Goal: Task Accomplishment & Management: Complete application form

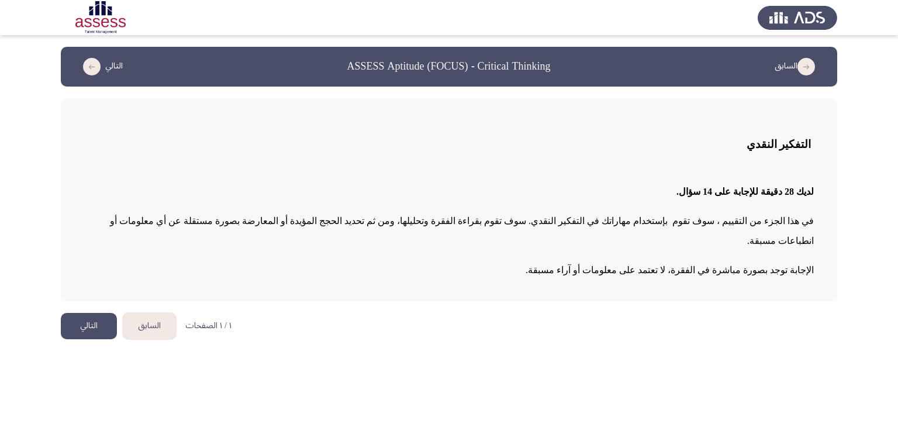
click at [81, 313] on button "التالي" at bounding box center [89, 326] width 56 height 26
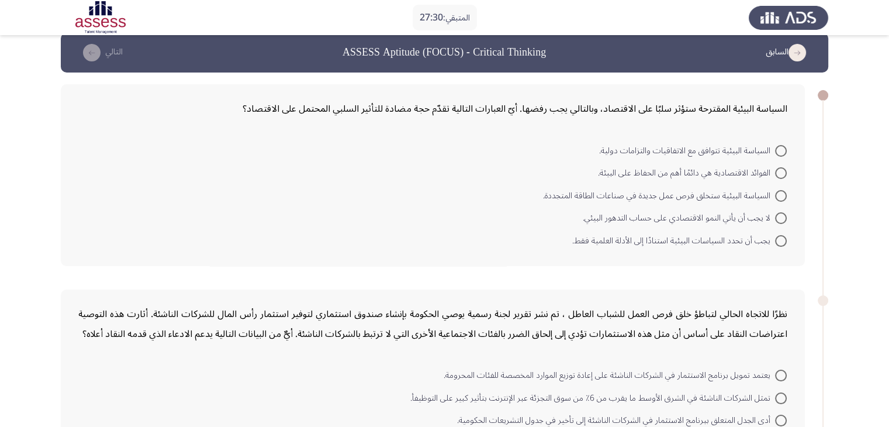
scroll to position [15, 0]
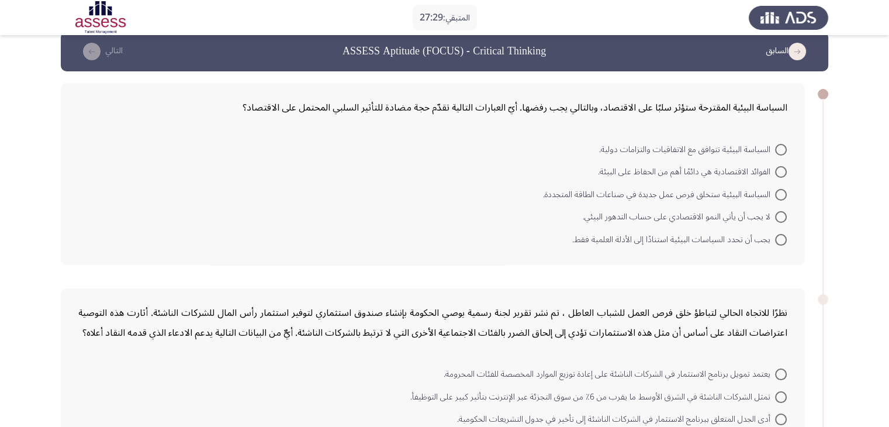
drag, startPoint x: 795, startPoint y: 102, endPoint x: 708, endPoint y: 102, distance: 87.1
click at [708, 102] on div "السياسة البيئية المقترحة ستؤثر سلبًا على الاقتصاد، وبالتالي يجب رفضها. أيّ العب…" at bounding box center [433, 174] width 744 height 182
click at [774, 217] on span "لا يجب أن يأتي النمو الاقتصادي على حساب التدهور البيئي." at bounding box center [679, 217] width 192 height 14
click at [775, 217] on input "لا يجب أن يأتي النمو الاقتصادي على حساب التدهور البيئي." at bounding box center [781, 217] width 12 height 12
radio input "true"
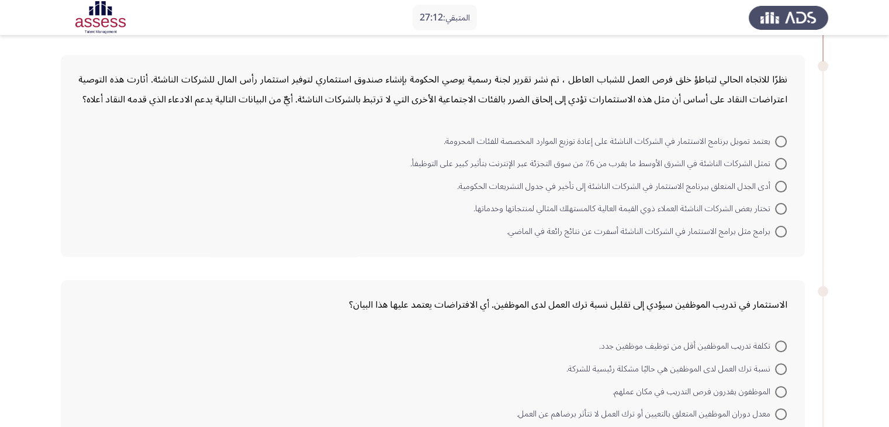
scroll to position [247, 0]
drag, startPoint x: 404, startPoint y: 81, endPoint x: 338, endPoint y: 82, distance: 66.1
click at [338, 82] on div "نظرًا للاتجاه الحالي لتباطؤ خلق فرص العمل للشباب العاطل ، تم نشر تقرير لجنة رسم…" at bounding box center [432, 89] width 709 height 40
click at [691, 189] on span "أدى الجدل المتعلق ببرنامج الاستثمار في الشركات الناشئة إلى تأخير في جدول التشري…" at bounding box center [616, 186] width 318 height 14
click at [775, 189] on input "أدى الجدل المتعلق ببرنامج الاستثمار في الشركات الناشئة إلى تأخير في جدول التشري…" at bounding box center [781, 186] width 12 height 12
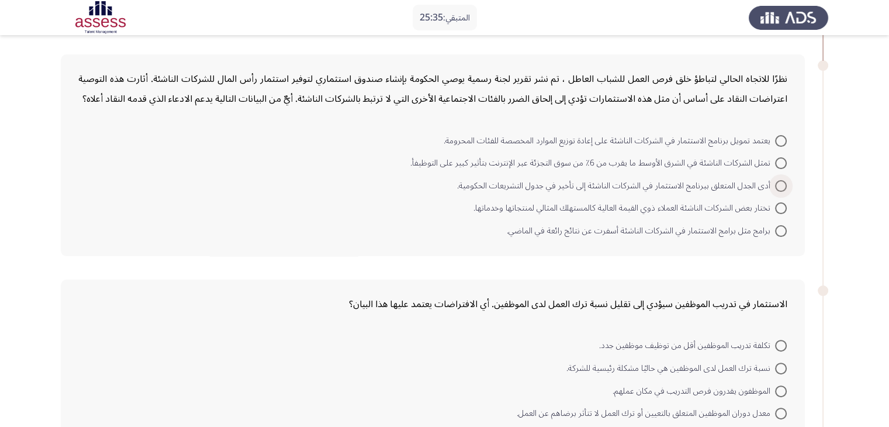
radio input "true"
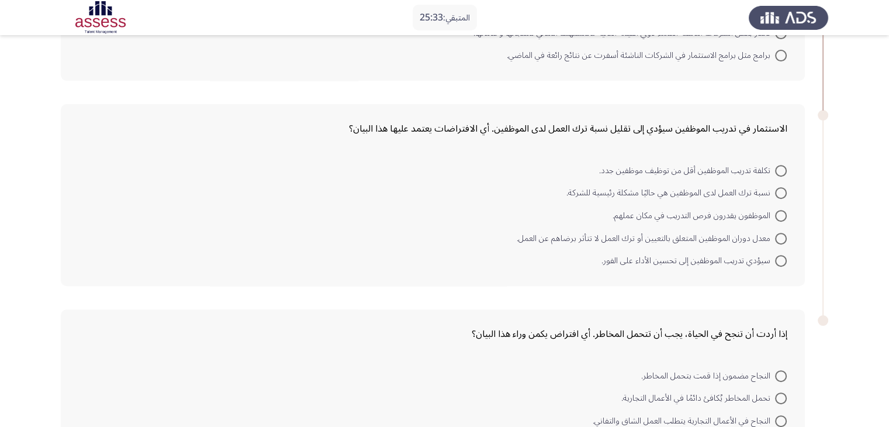
scroll to position [422, 0]
click at [873, 168] on app-assessment-container "المتبقي: 25:33 السابق ASSESS Aptitude (FOCUS) - Critical Thinking التالي السياس…" at bounding box center [444, 63] width 889 height 877
click at [783, 192] on span at bounding box center [781, 192] width 12 height 12
click at [783, 192] on input "نسبة ترك العمل لدى الموظفين هي حاليًا مشكلة رئيسية للشركة." at bounding box center [781, 192] width 12 height 12
radio input "true"
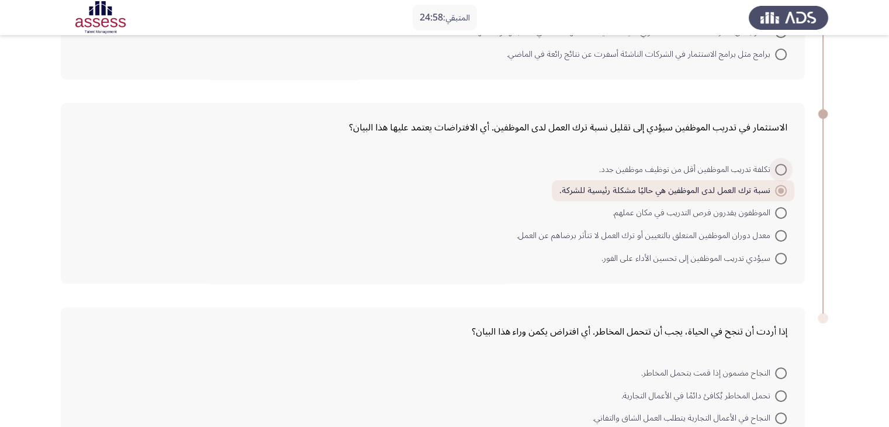
click at [735, 168] on span "تكلفة تدريب الموظفين أقل من توظيف موظفين جدد." at bounding box center [687, 169] width 176 height 14
click at [775, 168] on input "تكلفة تدريب الموظفين أقل من توظيف موظفين جدد." at bounding box center [781, 170] width 12 height 12
radio input "true"
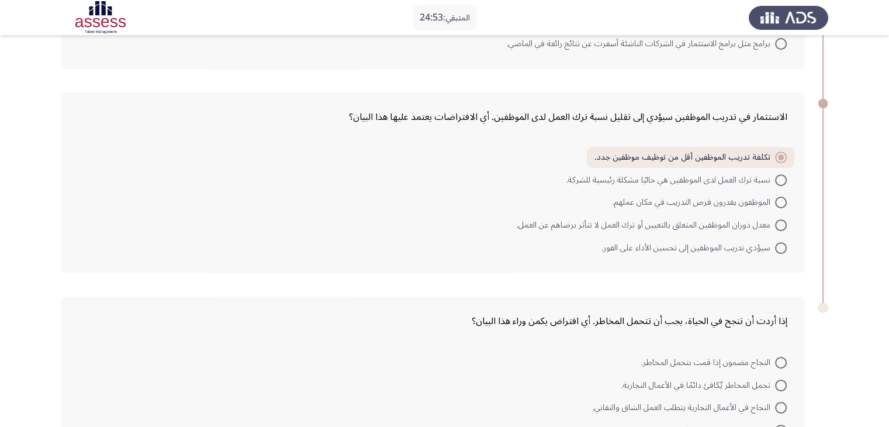
scroll to position [434, 0]
click at [577, 176] on span "نسبة ترك العمل لدى الموظفين هي حاليًا مشكلة رئيسية للشركة." at bounding box center [670, 179] width 209 height 14
click at [775, 176] on input "نسبة ترك العمل لدى الموظفين هي حاليًا مشكلة رئيسية للشركة." at bounding box center [781, 179] width 12 height 12
radio input "true"
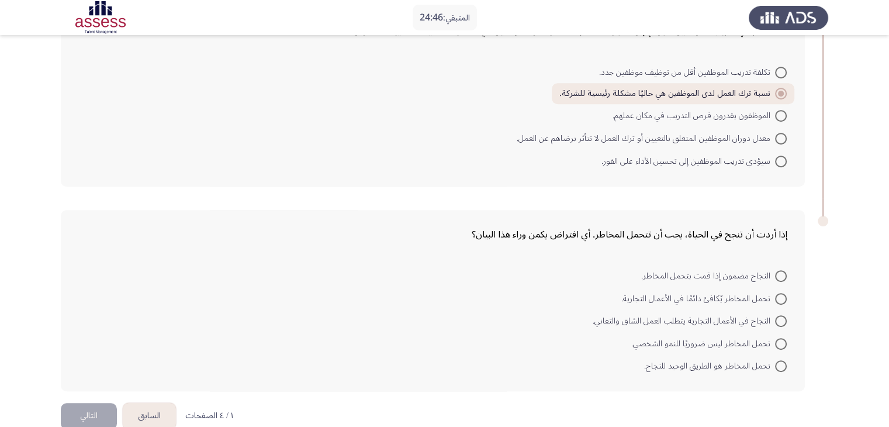
scroll to position [538, 0]
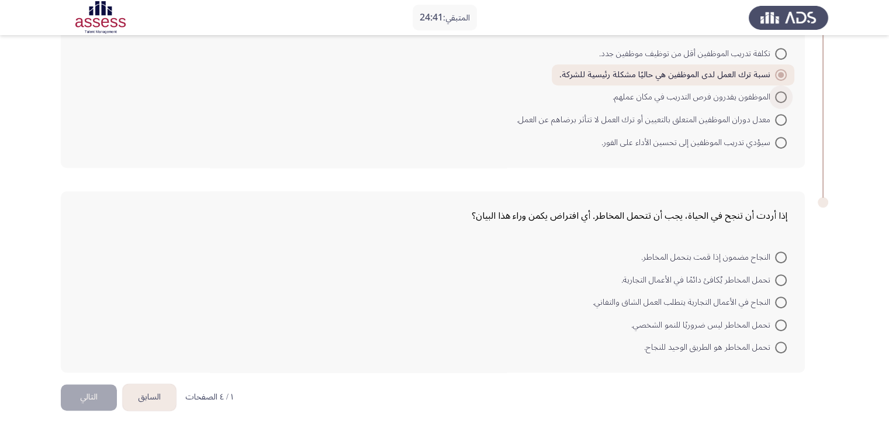
click at [654, 94] on span "الموظفون يقدرون فرص التدريب في مكان عملهم." at bounding box center [694, 97] width 162 height 14
click at [775, 94] on input "الموظفون يقدرون فرص التدريب في مكان عملهم." at bounding box center [781, 97] width 12 height 12
radio input "true"
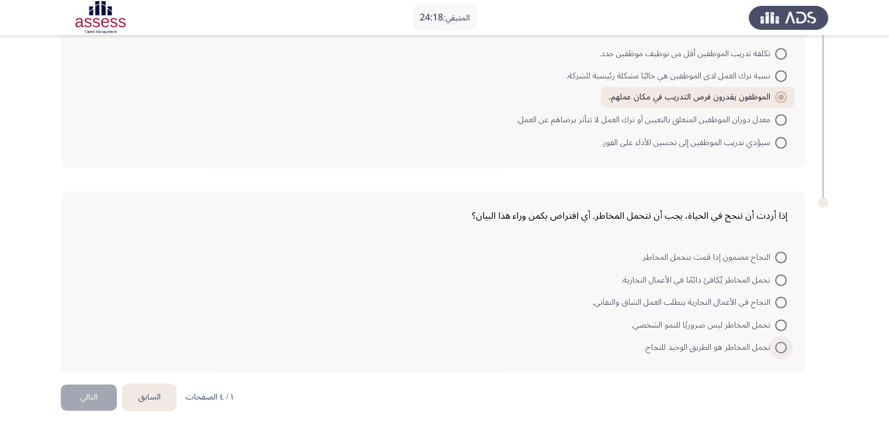
click at [771, 344] on span "تحمل المخاطر هو الطريق الوحيد للنجاح." at bounding box center [709, 347] width 131 height 14
click at [775, 344] on input "تحمل المخاطر هو الطريق الوحيد للنجاح." at bounding box center [781, 347] width 12 height 12
radio input "true"
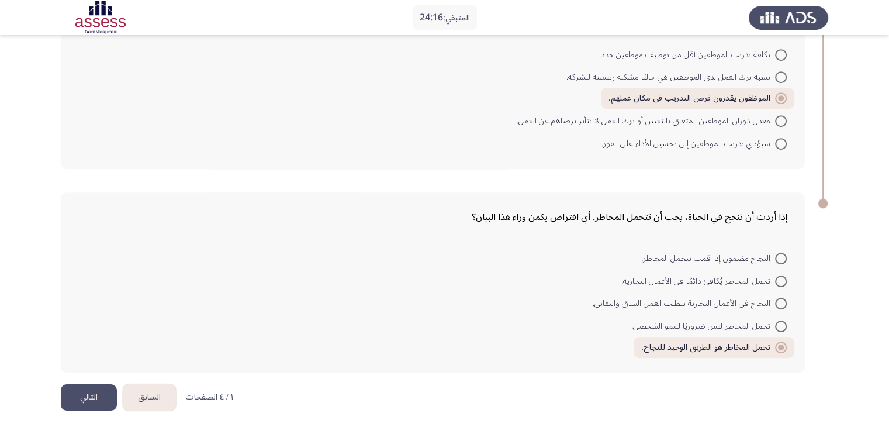
click at [97, 390] on button "التالي" at bounding box center [89, 397] width 56 height 26
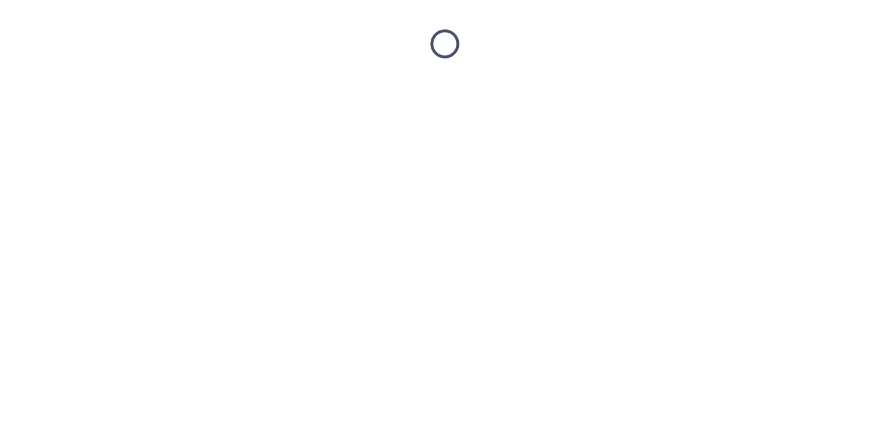
scroll to position [0, 0]
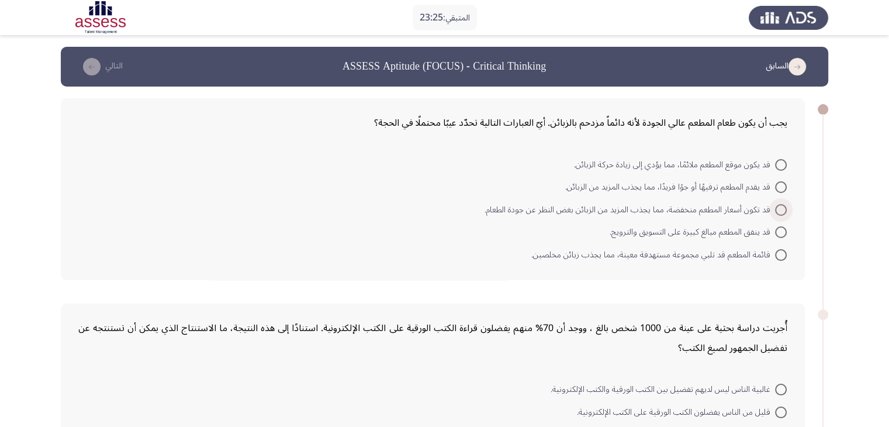
click at [778, 212] on span at bounding box center [781, 210] width 12 height 12
click at [778, 212] on input "قد تكون أسعار المطعم منخفضة، مما يجذب المزيد من الزبائن بغض النظر عن جودة الطعا…" at bounding box center [781, 210] width 12 height 12
radio input "true"
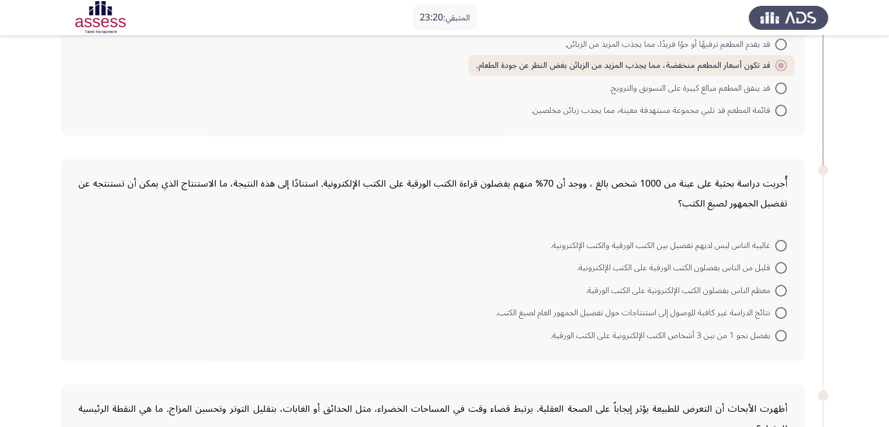
scroll to position [196, 0]
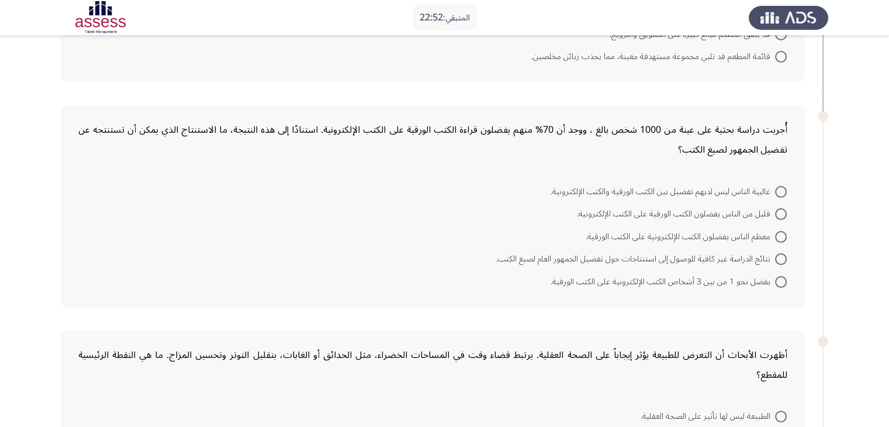
click at [784, 261] on span at bounding box center [781, 259] width 12 height 12
click at [784, 261] on input "نتائج الدراسة غير كافية للوصول إلى استنتاجات حول تفضيل الجمهور العام لصيغ الكتب." at bounding box center [781, 259] width 12 height 12
radio input "true"
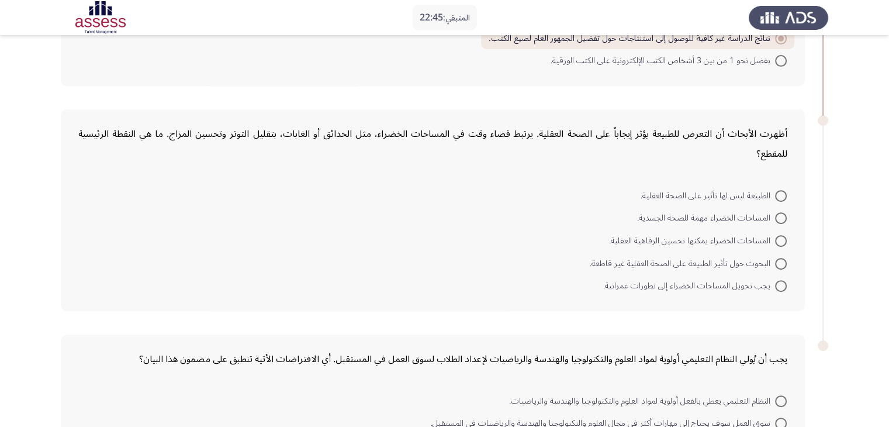
scroll to position [416, 0]
click at [778, 236] on span at bounding box center [781, 240] width 12 height 12
click at [778, 236] on input "المساحات الخضراء يمكنها تحسين الرفاهية العقلية." at bounding box center [781, 240] width 12 height 12
radio input "true"
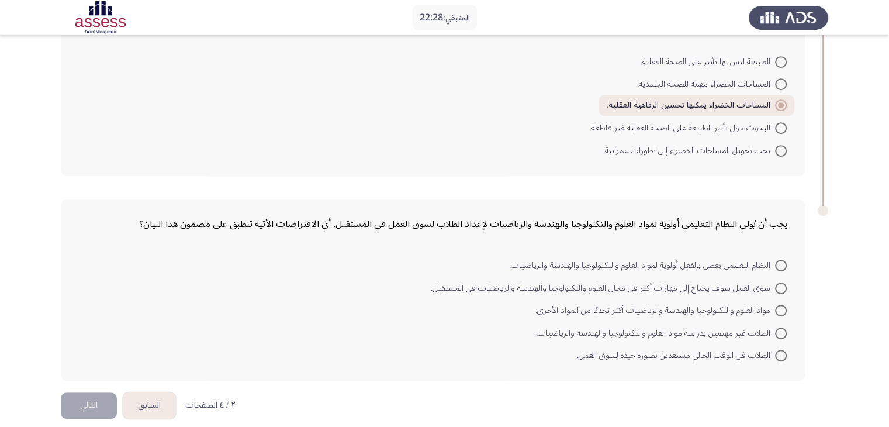
scroll to position [558, 0]
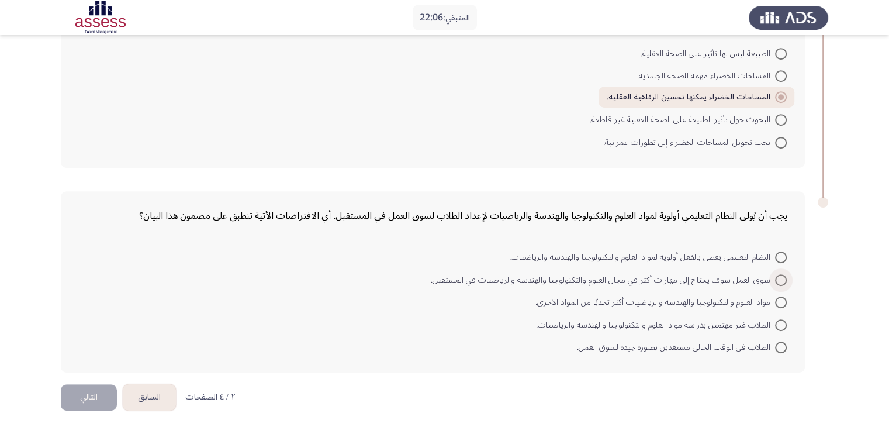
click at [604, 273] on span "سوق العمل سوف يحتاج إلى مهارات أكثر في مجال العلوم والتكنولوجيا والهندسة والريا…" at bounding box center [603, 280] width 344 height 14
click at [775, 274] on input "سوق العمل سوف يحتاج إلى مهارات أكثر في مجال العلوم والتكنولوجيا والهندسة والريا…" at bounding box center [781, 280] width 12 height 12
radio input "true"
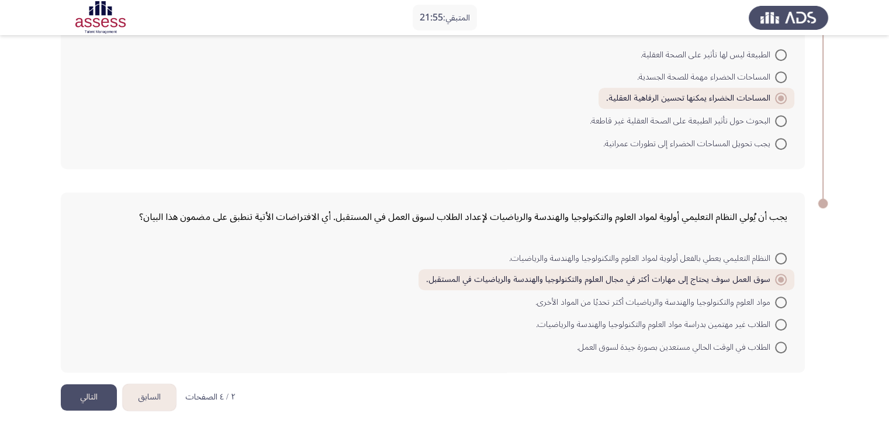
click at [84, 396] on button "التالي" at bounding box center [89, 397] width 56 height 26
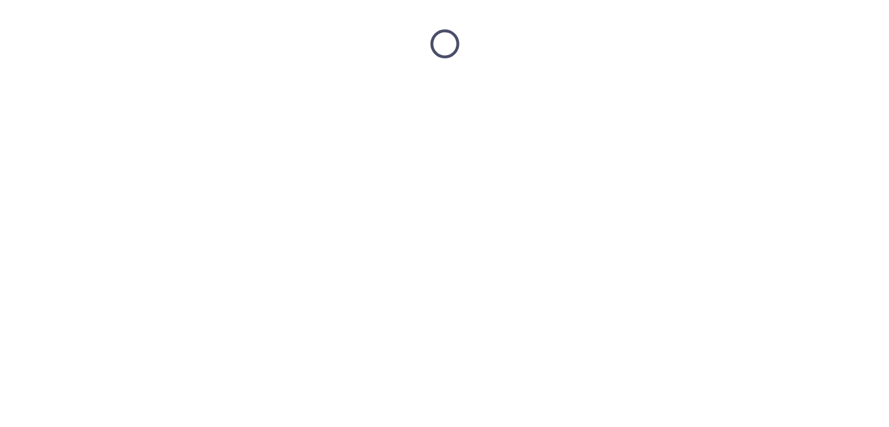
scroll to position [0, 0]
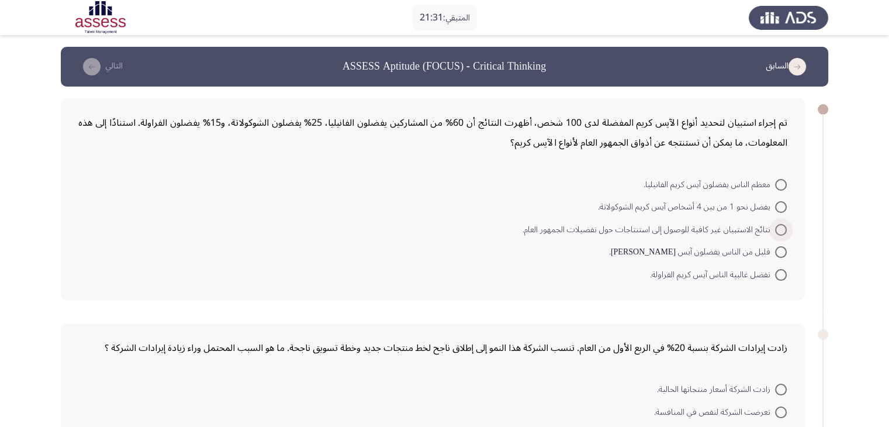
click at [599, 230] on span "نتائج الاستبيان غير كافية للوصول إلى استنتاجات حول تفضيلات الجمهور العام." at bounding box center [648, 230] width 252 height 14
click at [775, 230] on input "نتائج الاستبيان غير كافية للوصول إلى استنتاجات حول تفضيلات الجمهور العام." at bounding box center [781, 230] width 12 height 12
radio input "true"
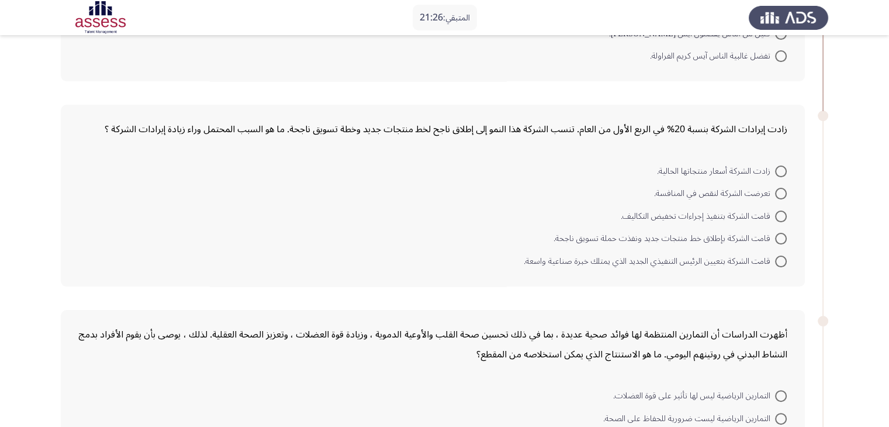
scroll to position [267, 0]
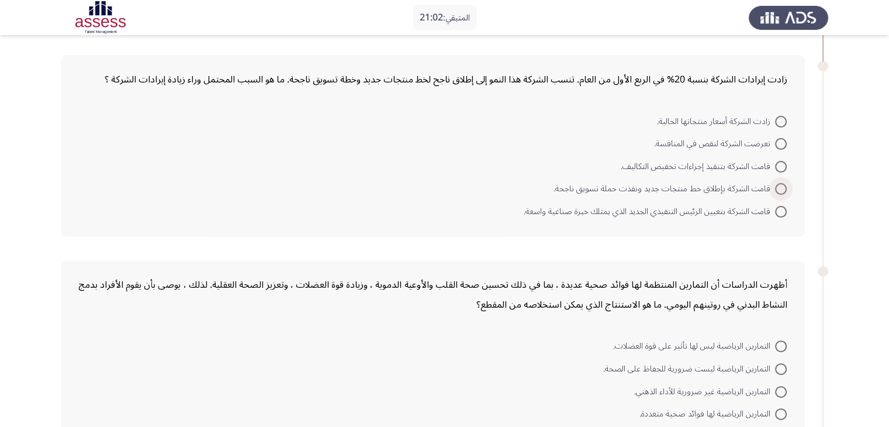
click at [618, 187] on span "قامت الشركة بإطلاق خط منتجات جديد ونفذت حملة تسويق ناجحة." at bounding box center [664, 189] width 222 height 14
click at [775, 187] on input "قامت الشركة بإطلاق خط منتجات جديد ونفذت حملة تسويق ناجحة." at bounding box center [781, 189] width 12 height 12
radio input "true"
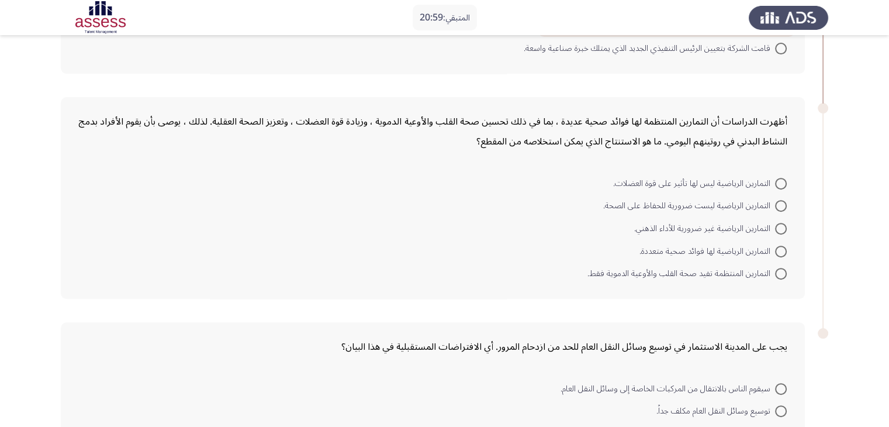
scroll to position [427, 0]
click at [703, 251] on span "التمارين الرياضية لها فوائد صحية متعددة." at bounding box center [707, 252] width 136 height 14
click at [775, 251] on input "التمارين الرياضية لها فوائد صحية متعددة." at bounding box center [781, 252] width 12 height 12
radio input "true"
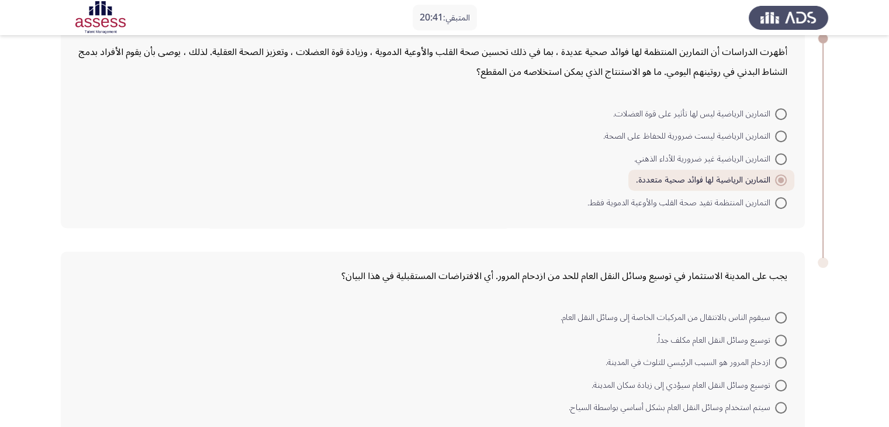
scroll to position [558, 0]
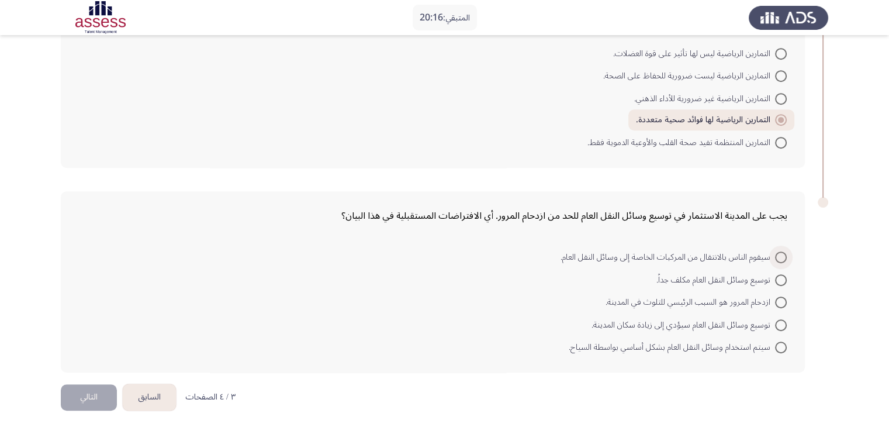
click at [779, 253] on span at bounding box center [781, 257] width 12 height 12
click at [779, 253] on input "سيقوم الناس بالانتقال من المركبات الخاصة إلى وسائل النقل العام." at bounding box center [781, 257] width 12 height 12
radio input "true"
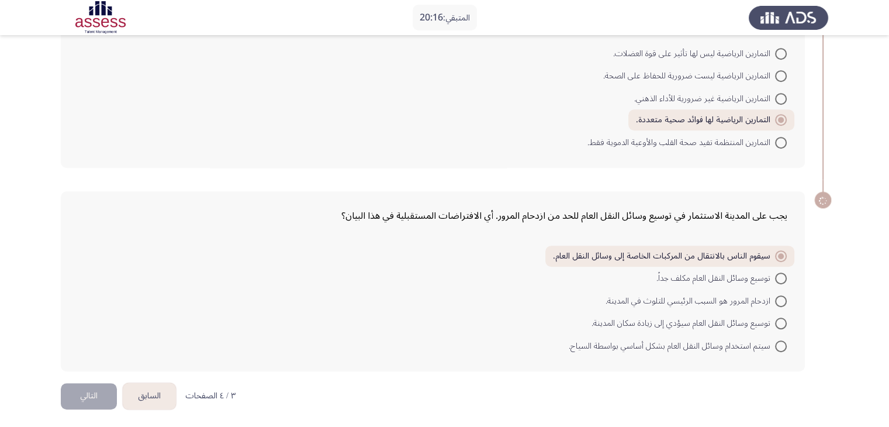
scroll to position [556, 0]
click at [95, 394] on button "التالي" at bounding box center [89, 397] width 56 height 26
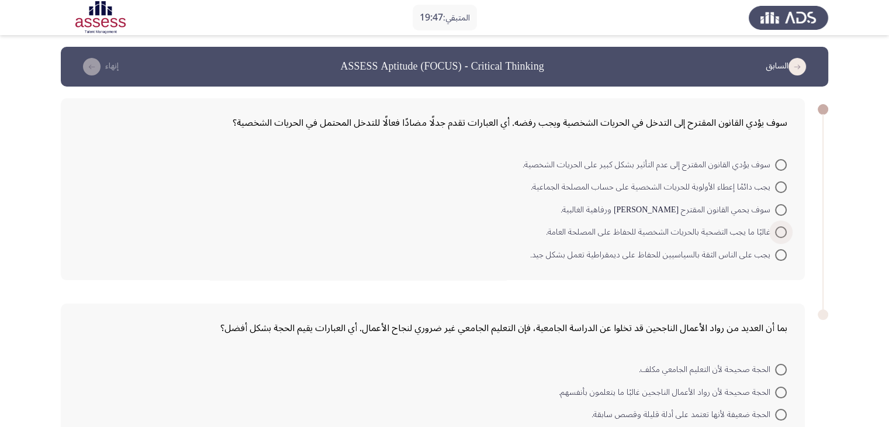
click at [555, 230] on span "غالبًا ما يجب التضحية بالحريات الشخصية للحفاظ على المصلحة العامة." at bounding box center [660, 232] width 229 height 14
click at [775, 230] on input "غالبًا ما يجب التضحية بالحريات الشخصية للحفاظ على المصلحة العامة." at bounding box center [781, 232] width 12 height 12
radio input "true"
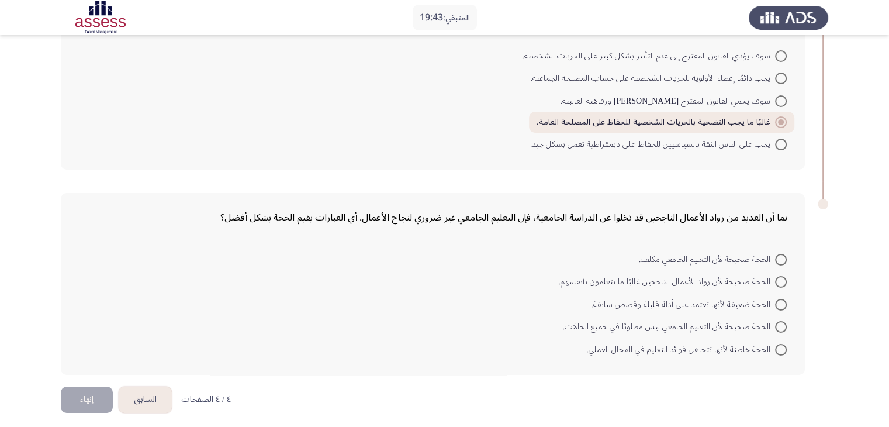
scroll to position [113, 0]
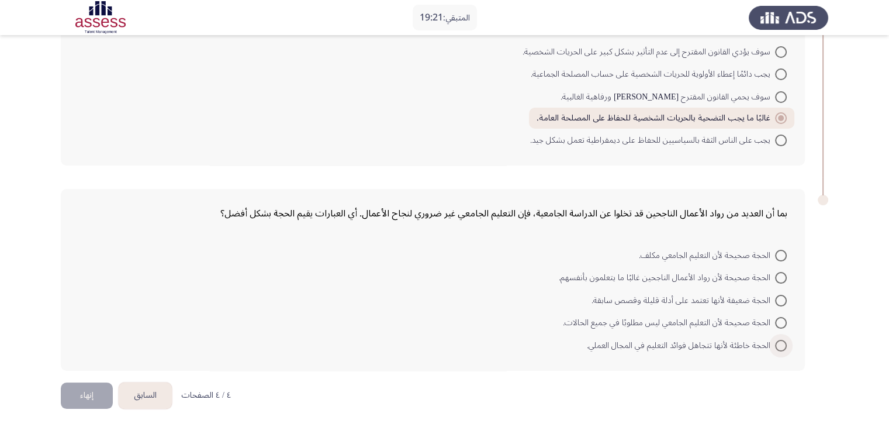
click at [713, 339] on span "الحجة خاطئة لأنها تتجاهل فوائد التعليم في المجال العملي." at bounding box center [681, 345] width 188 height 14
click at [775, 340] on input "الحجة خاطئة لأنها تتجاهل فوائد التعليم في المجال العملي." at bounding box center [781, 346] width 12 height 12
radio input "true"
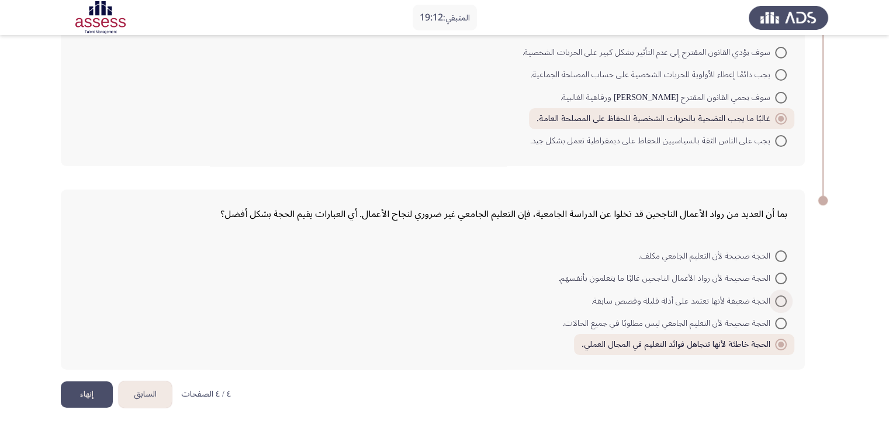
click at [605, 297] on span "الحجة ضعيفة لأنها تعتمد على أدلة قليلة وقصص سابقة." at bounding box center [683, 301] width 184 height 14
click at [775, 297] on input "الحجة ضعيفة لأنها تعتمد على أدلة قليلة وقصص سابقة." at bounding box center [781, 301] width 12 height 12
radio input "true"
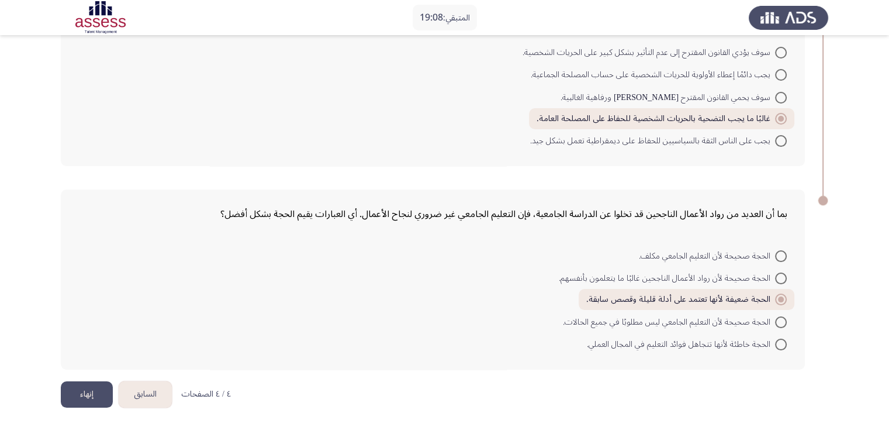
click at [92, 391] on button "إنهاء" at bounding box center [87, 394] width 52 height 26
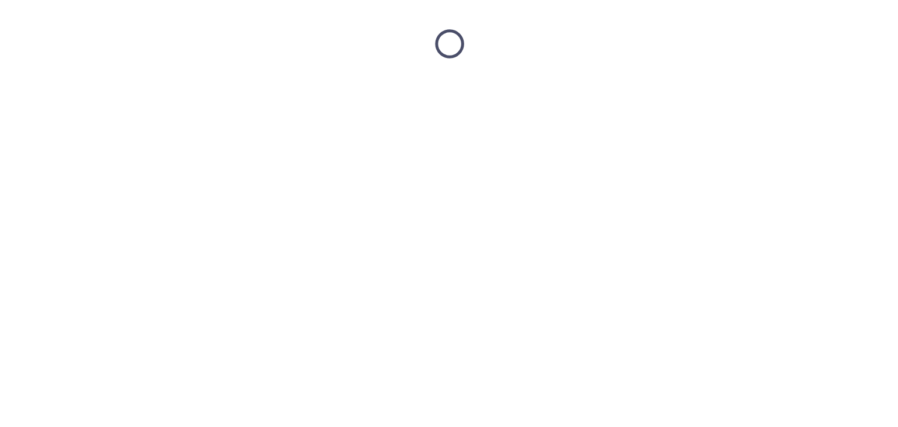
scroll to position [0, 0]
